Goal: Information Seeking & Learning: Learn about a topic

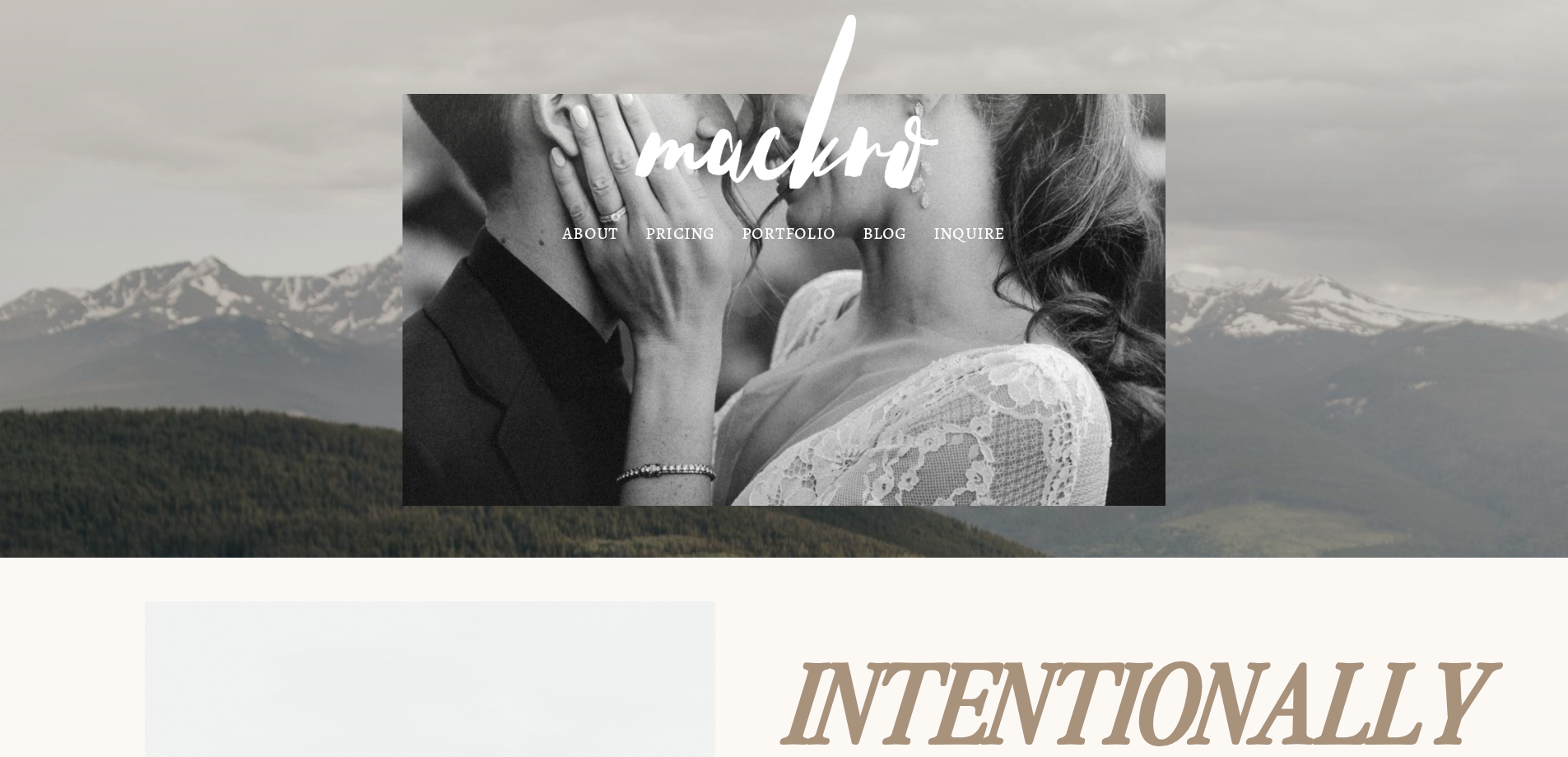
click at [689, 235] on link "pricing" at bounding box center [681, 233] width 70 height 14
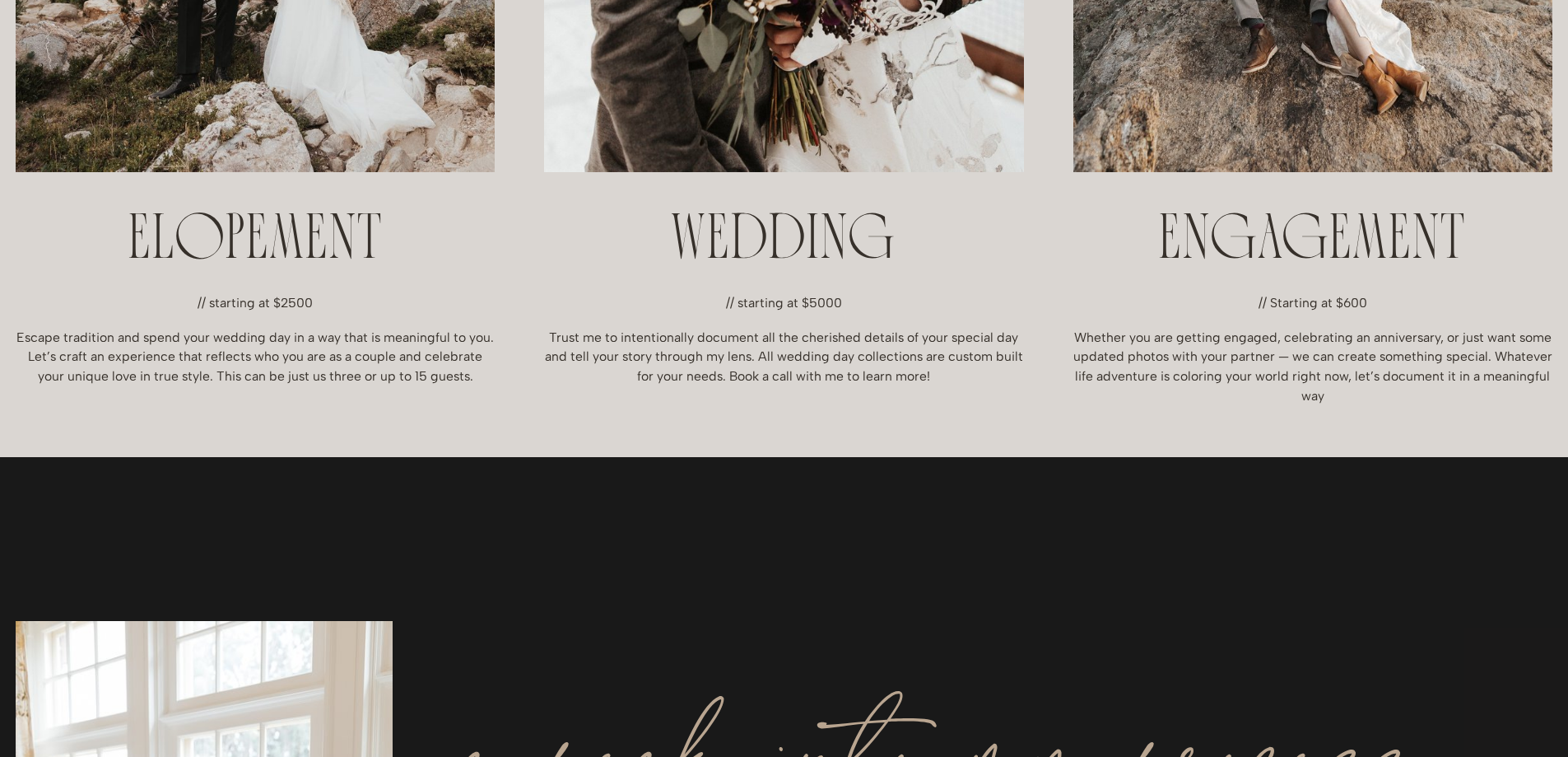
scroll to position [900, 0]
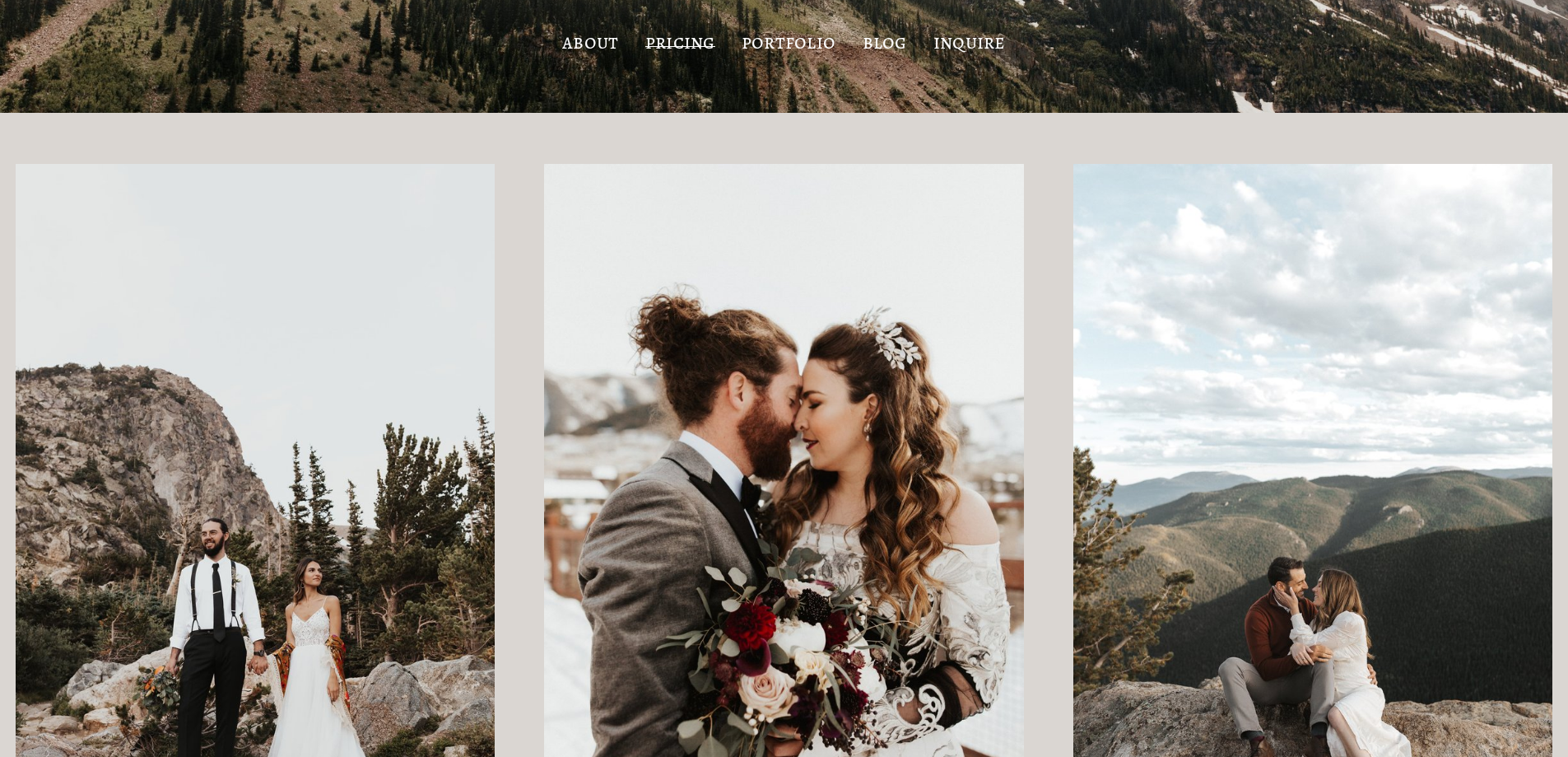
scroll to position [0, 0]
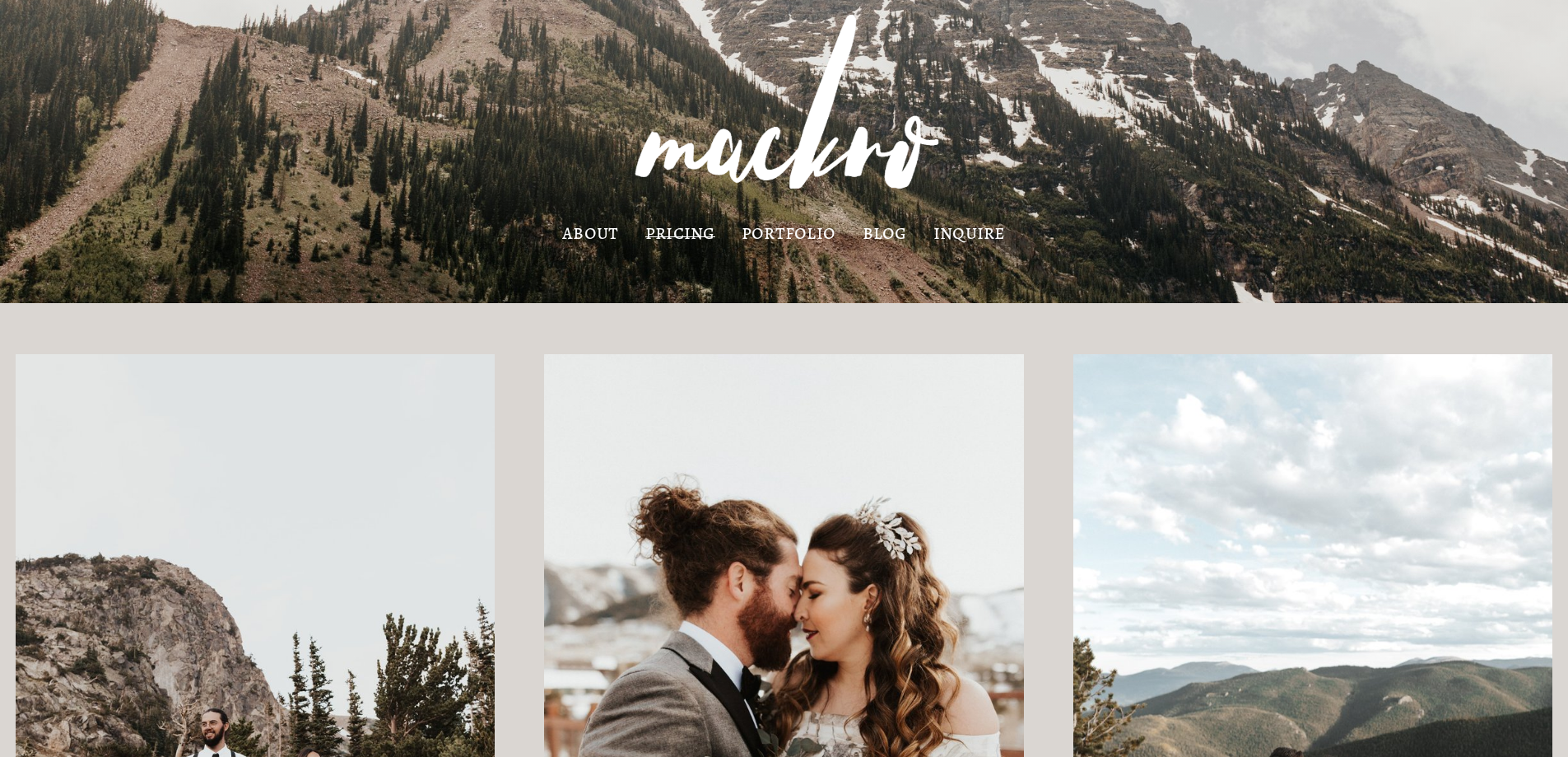
click at [899, 246] on img at bounding box center [784, 151] width 1568 height 303
click at [613, 233] on link "about" at bounding box center [590, 233] width 56 height 14
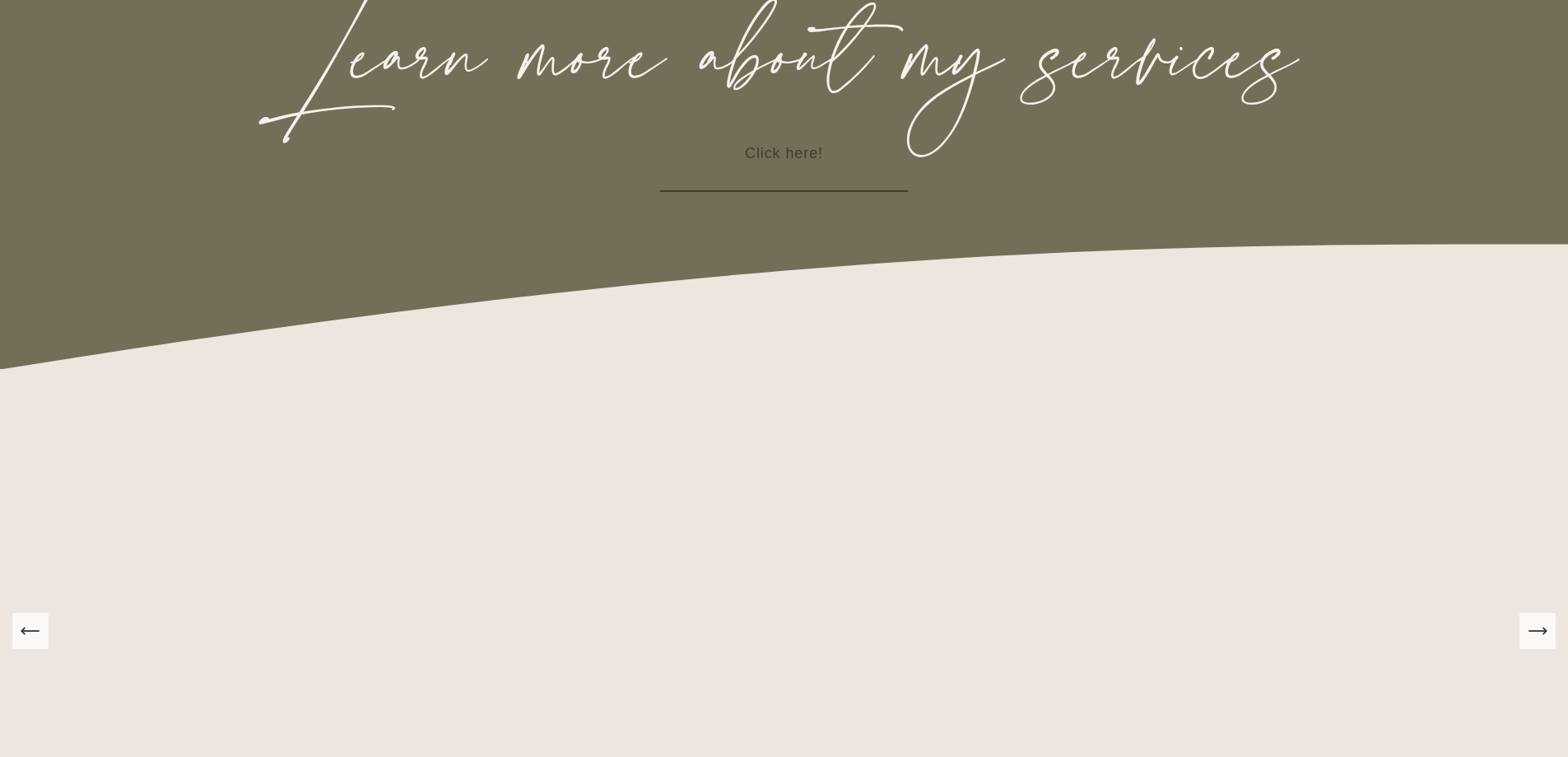
scroll to position [2760, 0]
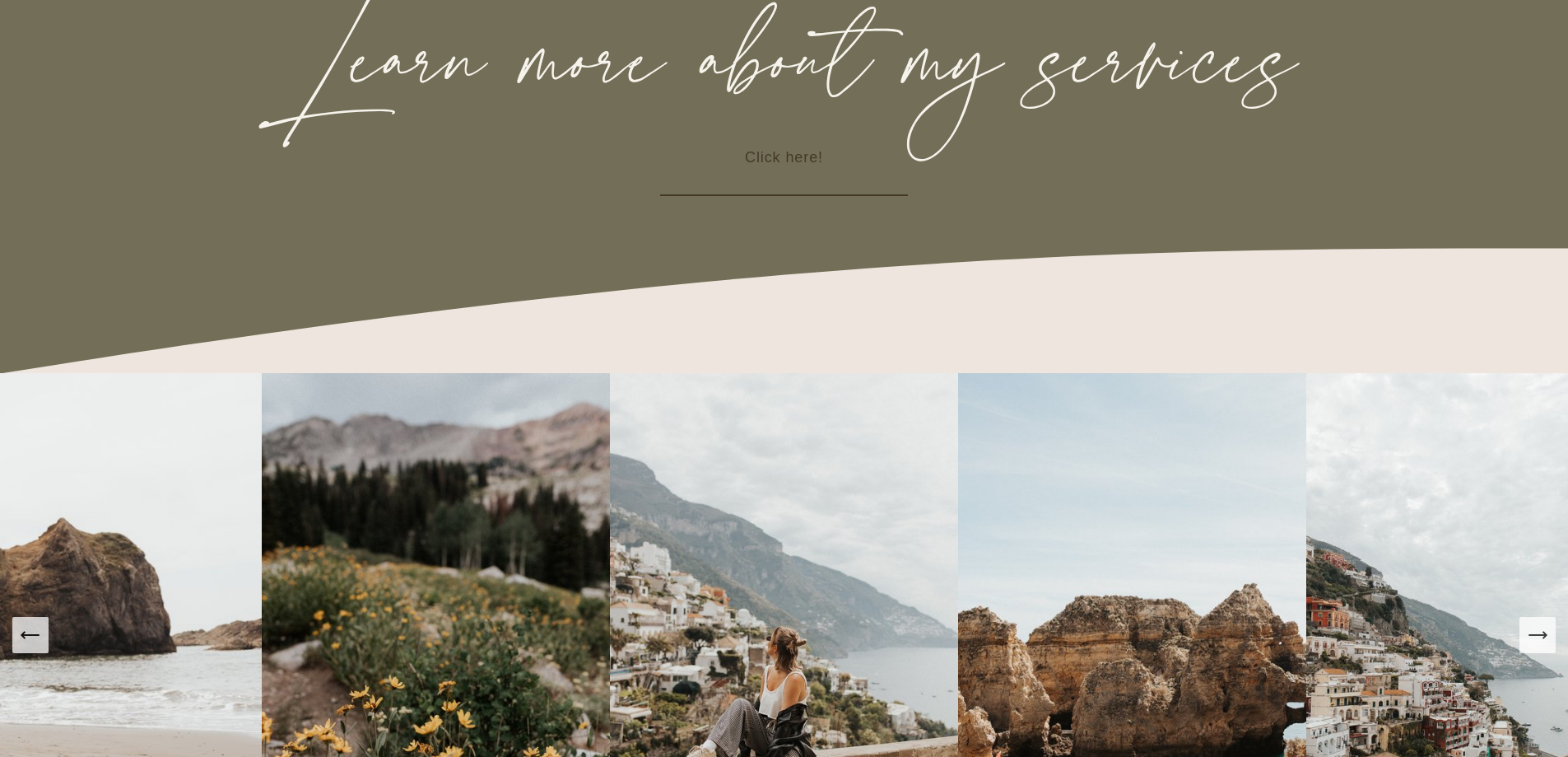
click at [811, 179] on link "Click here!" at bounding box center [784, 158] width 249 height 75
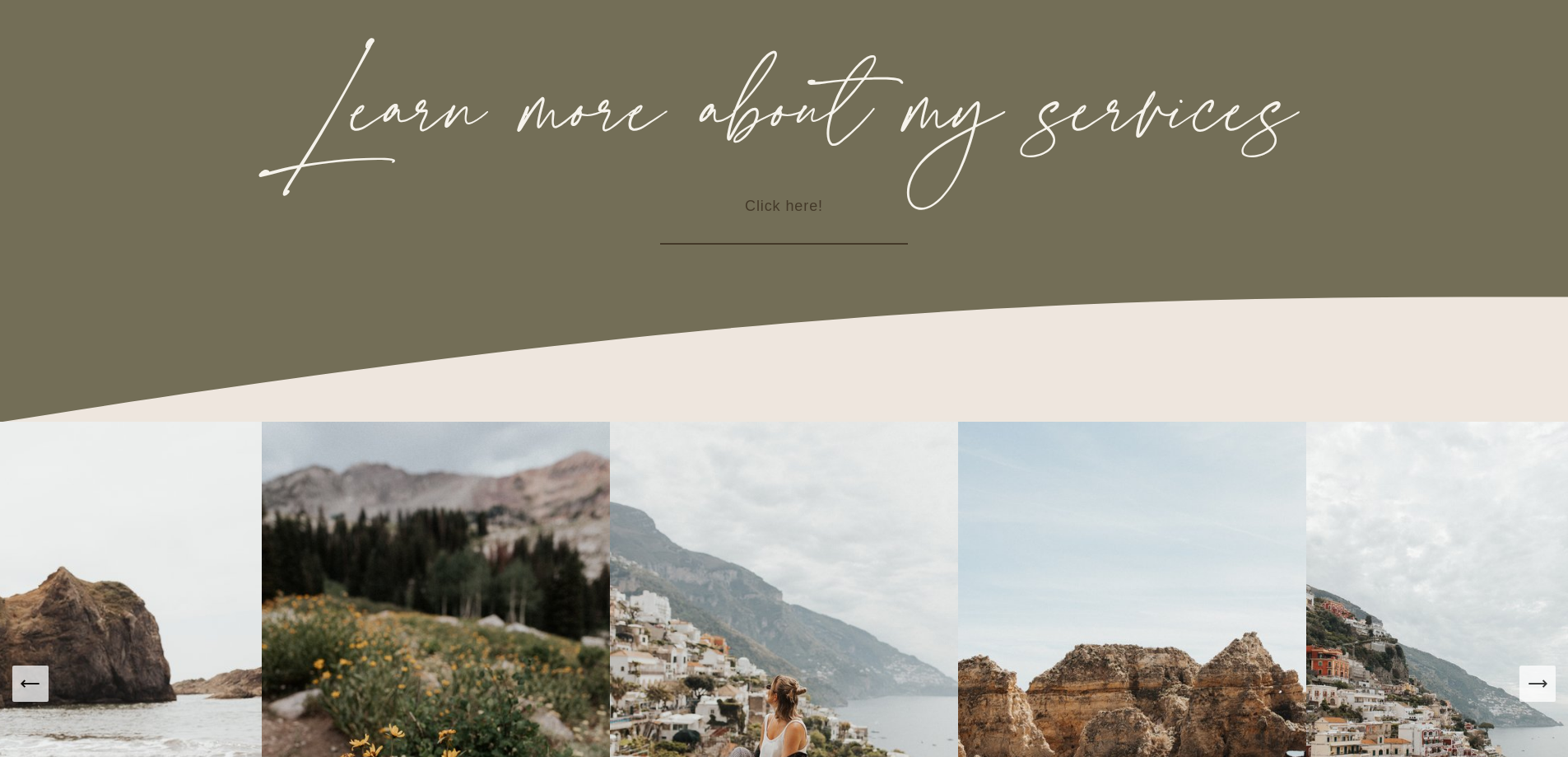
scroll to position [2715, 0]
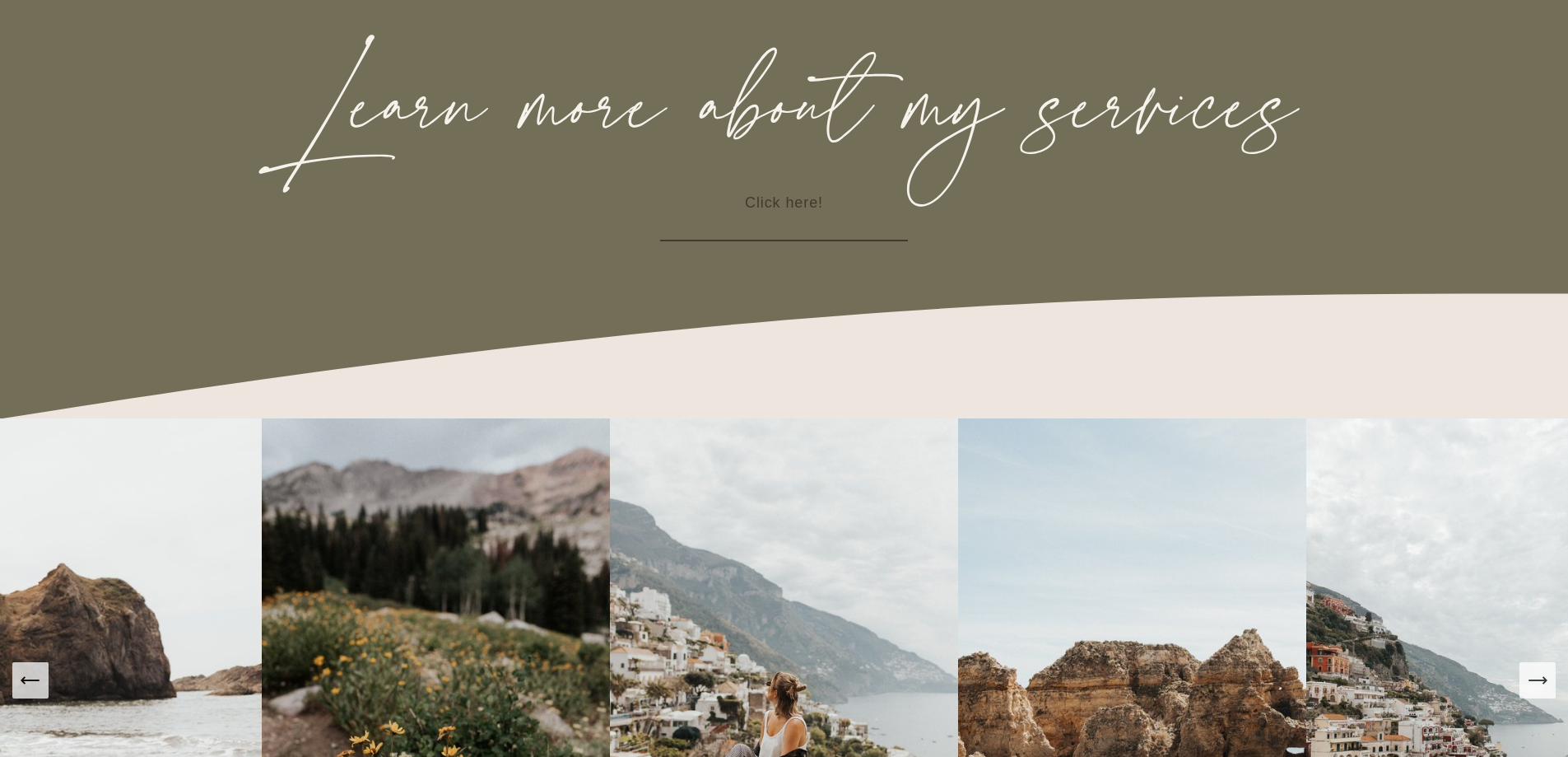
click at [797, 224] on link "Click here!" at bounding box center [784, 204] width 249 height 75
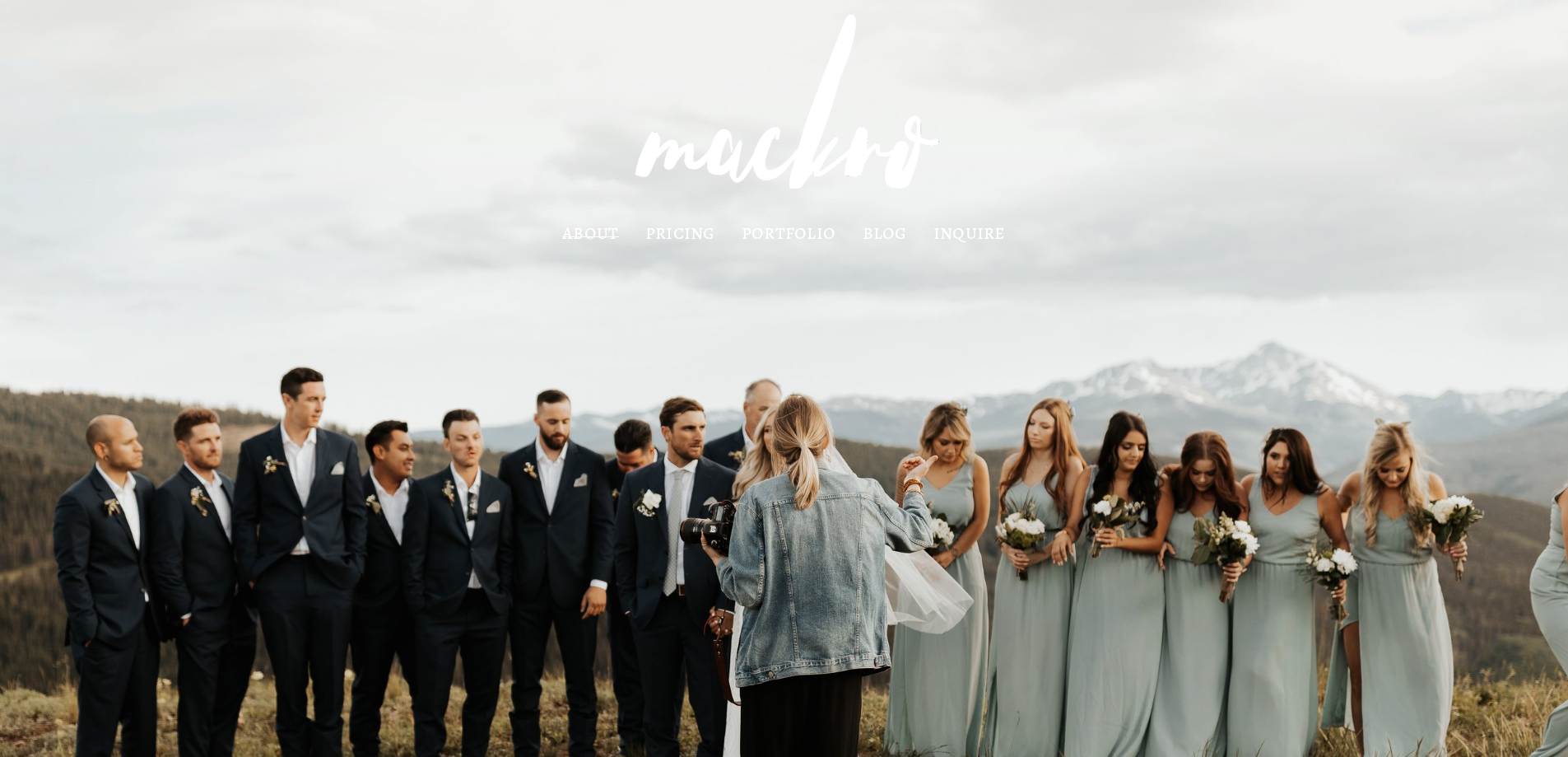
click at [780, 225] on link "portfolio" at bounding box center [788, 233] width 94 height 14
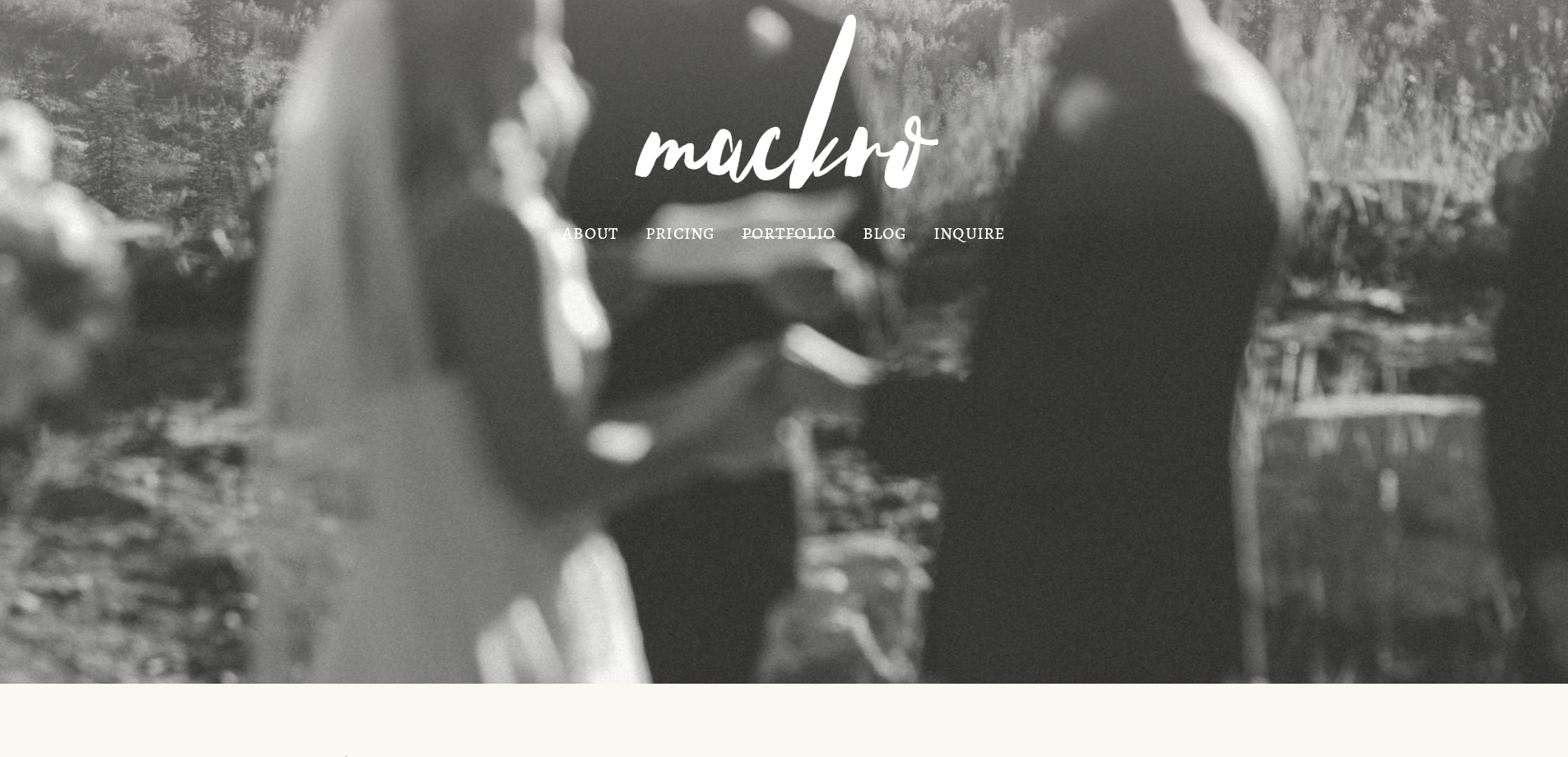
click at [890, 234] on link "blog" at bounding box center [886, 233] width 45 height 14
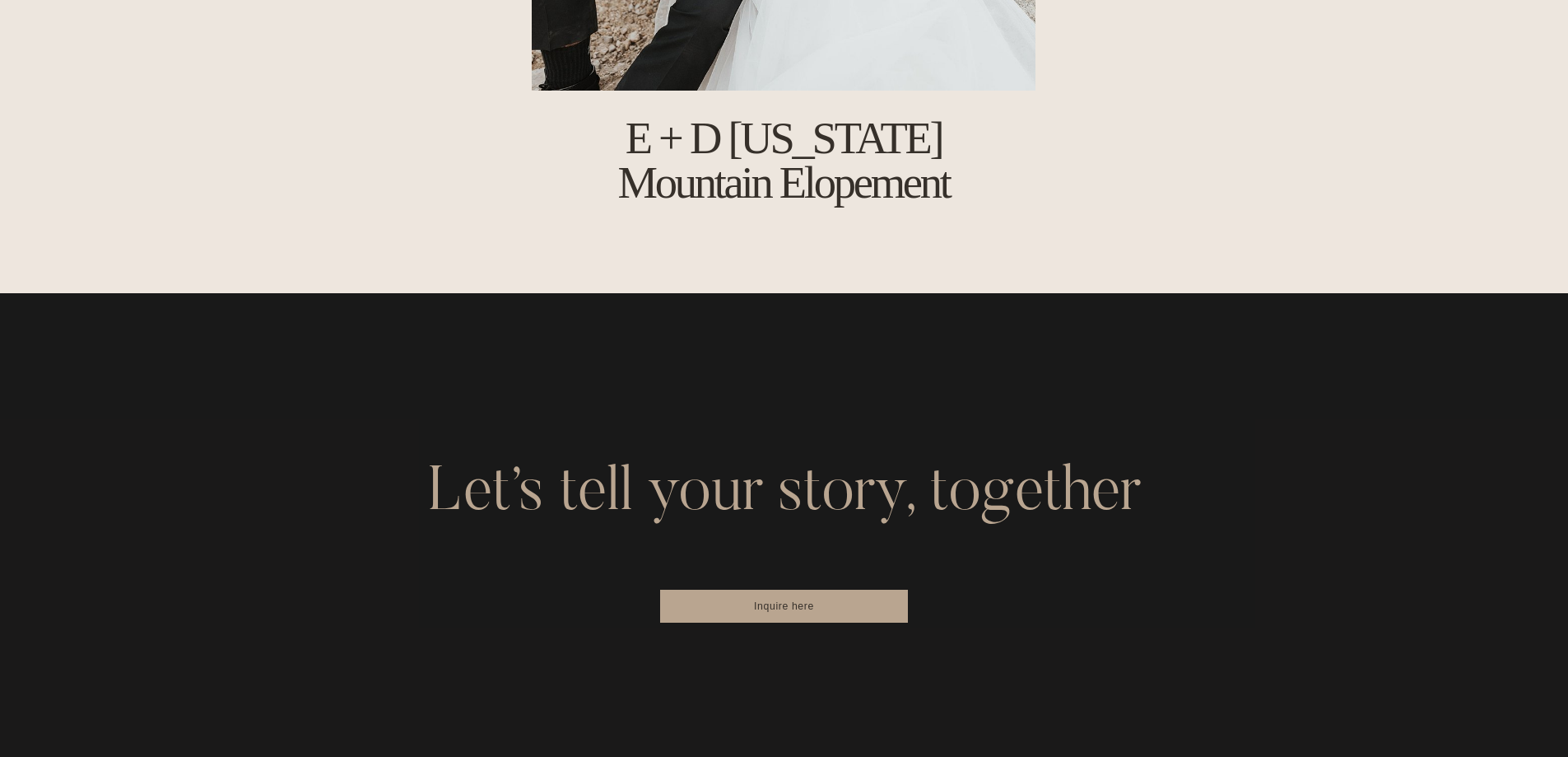
scroll to position [3474, 0]
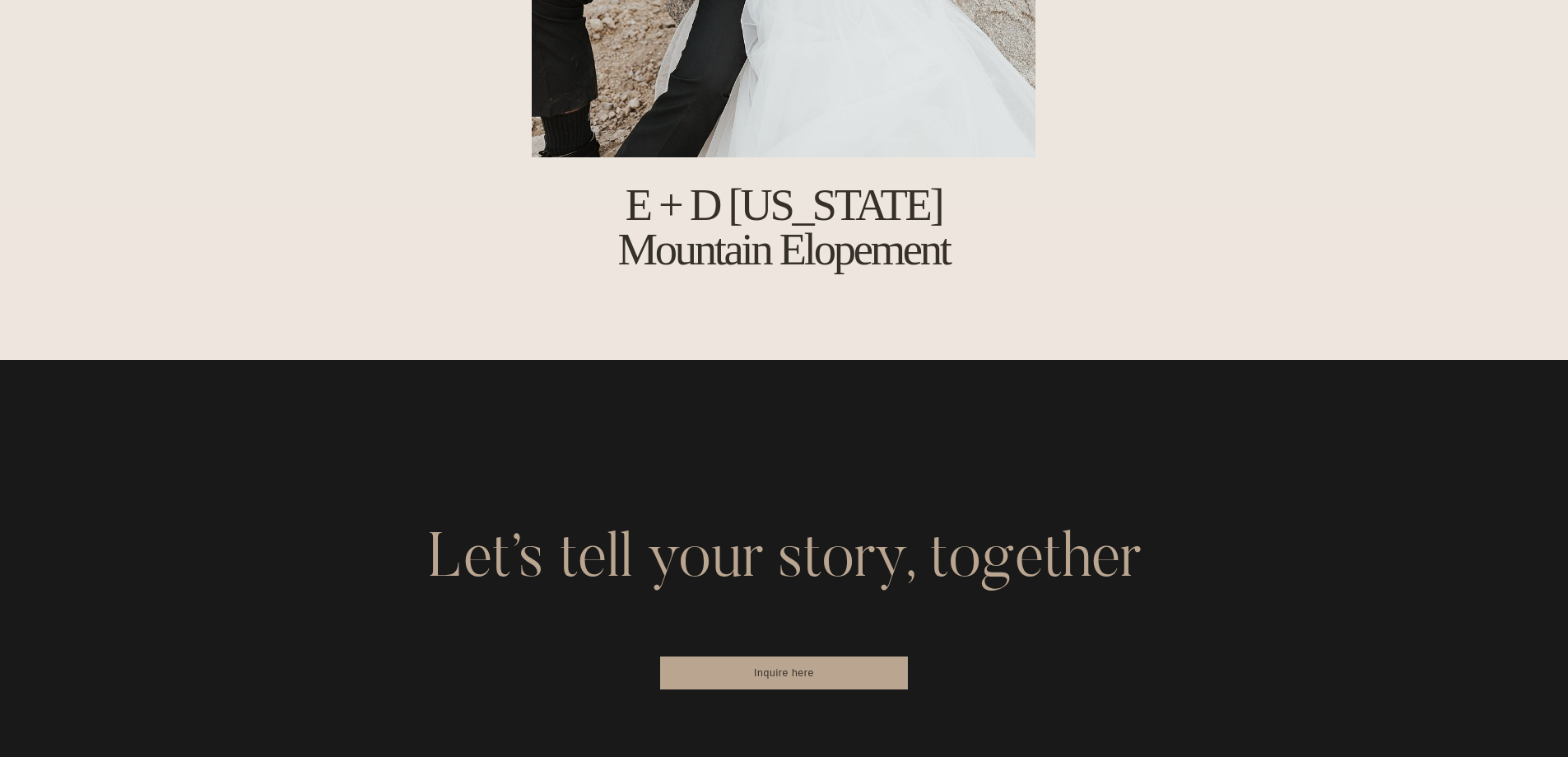
click at [873, 236] on link "E + D [US_STATE] Mountain Elopement" at bounding box center [783, 227] width 332 height 96
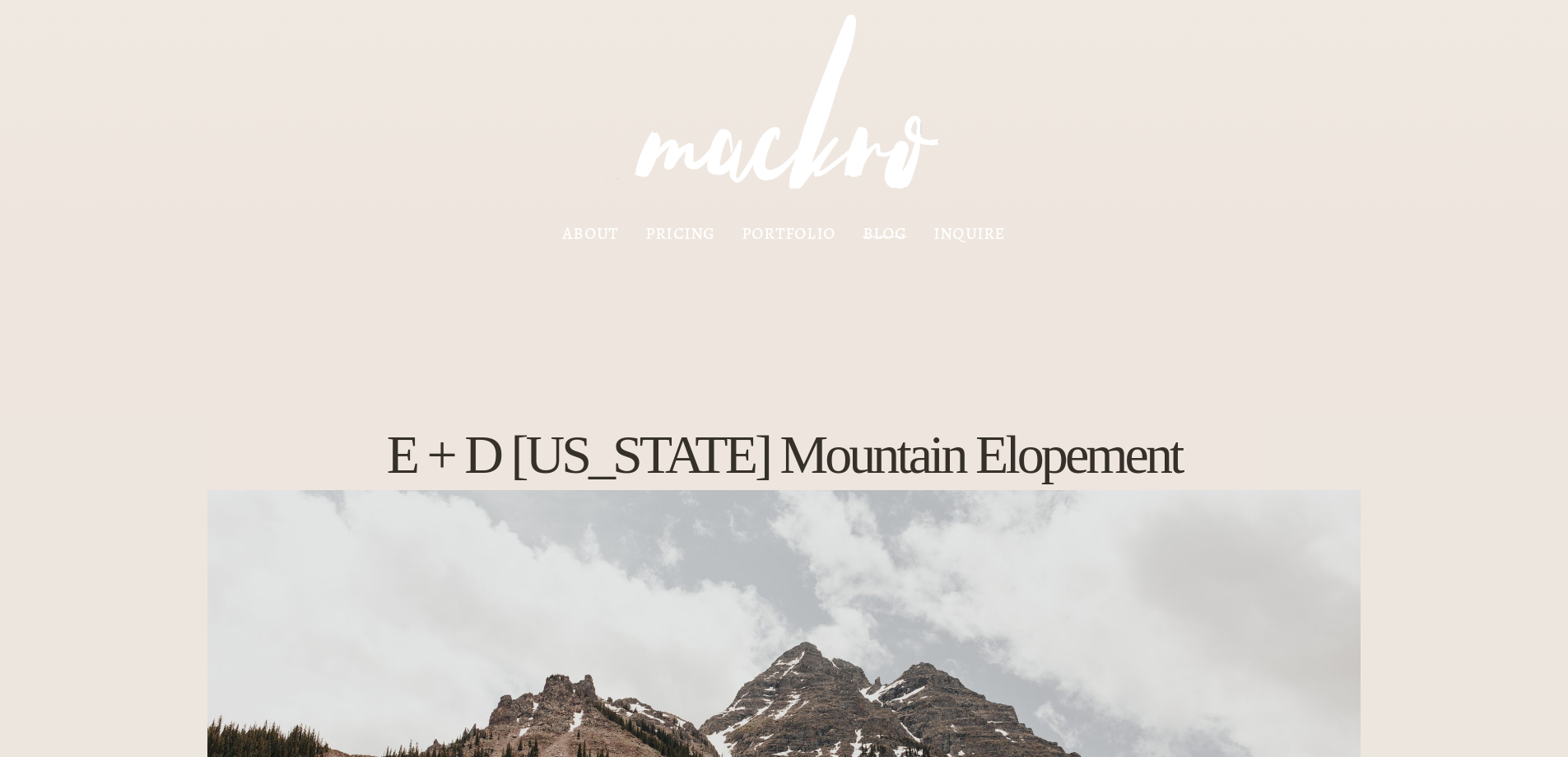
click at [590, 240] on link "about" at bounding box center [590, 233] width 56 height 14
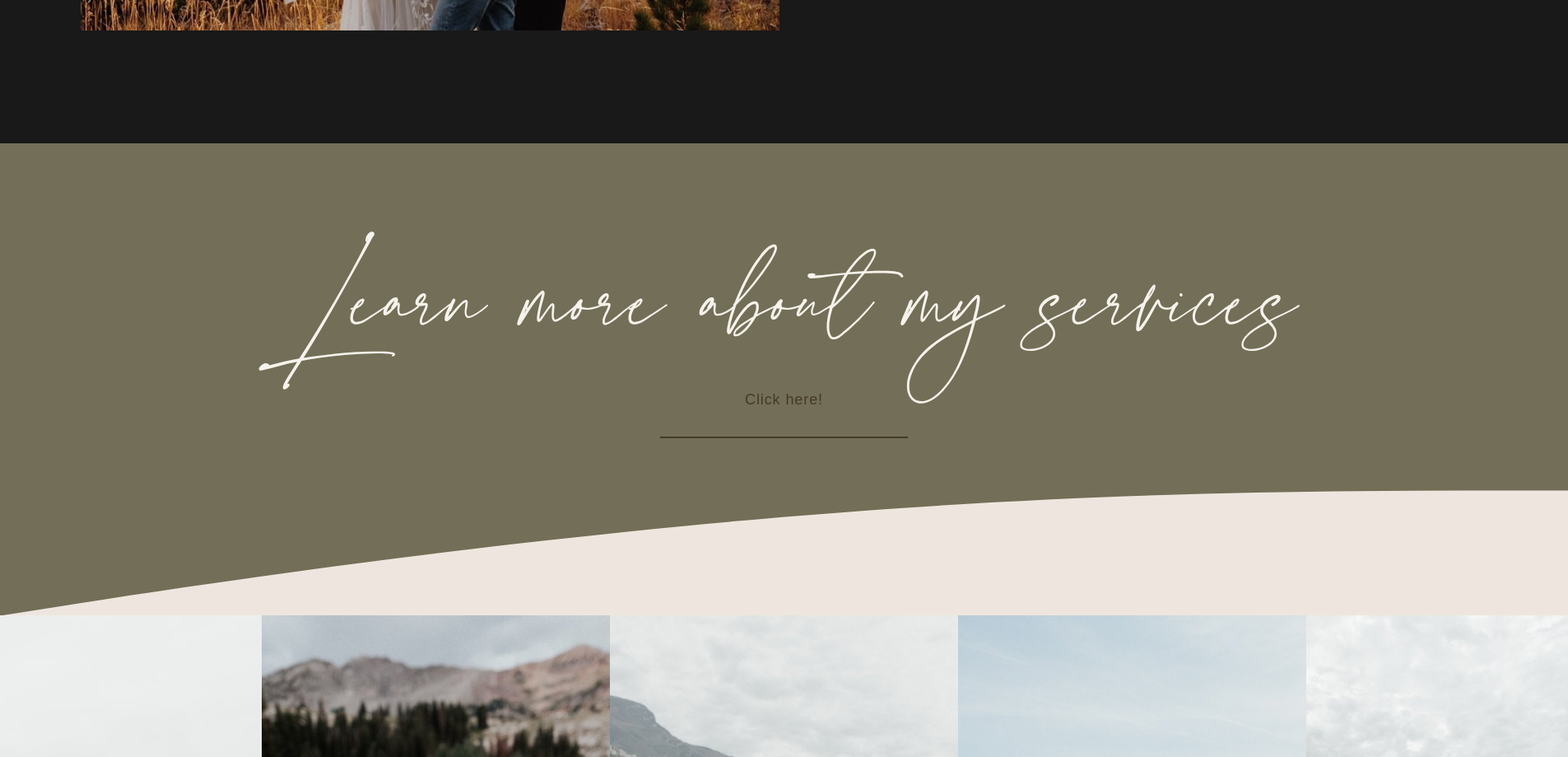
scroll to position [2508, 0]
